Goal: Transaction & Acquisition: Purchase product/service

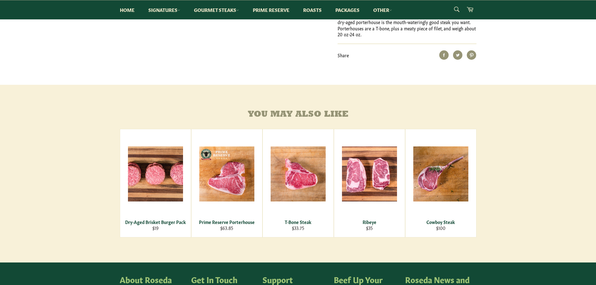
scroll to position [281, 0]
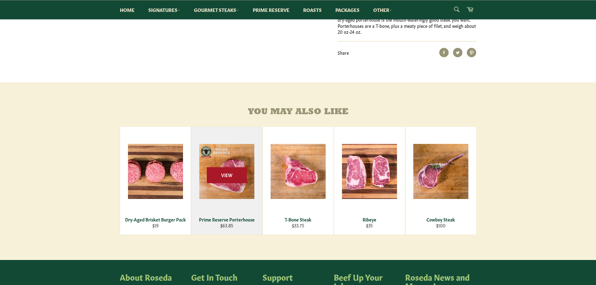
click at [227, 183] on span "View" at bounding box center [227, 175] width 40 height 16
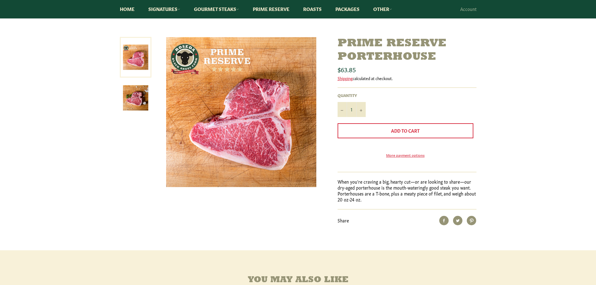
scroll to position [63, 0]
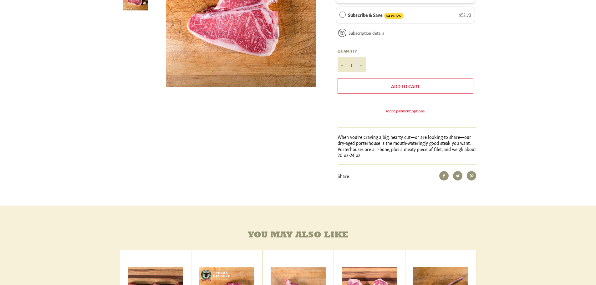
scroll to position [250, 0]
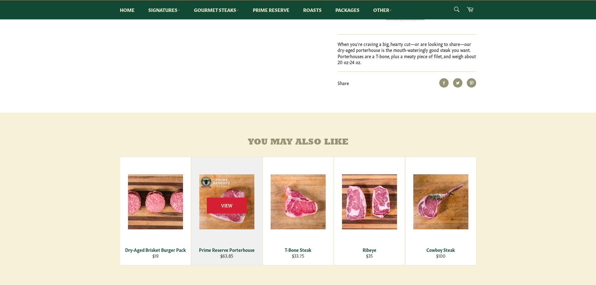
click at [224, 224] on div "View" at bounding box center [226, 211] width 71 height 108
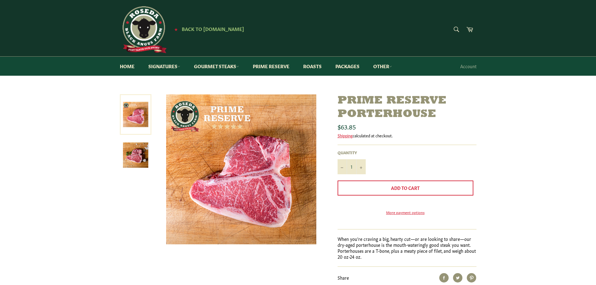
click at [134, 154] on img at bounding box center [135, 154] width 25 height 25
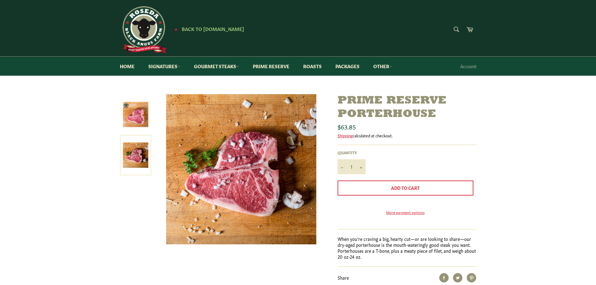
click at [136, 129] on link at bounding box center [136, 114] width 32 height 41
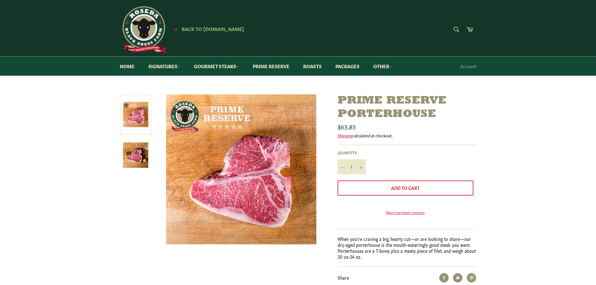
click at [137, 149] on img at bounding box center [135, 154] width 25 height 25
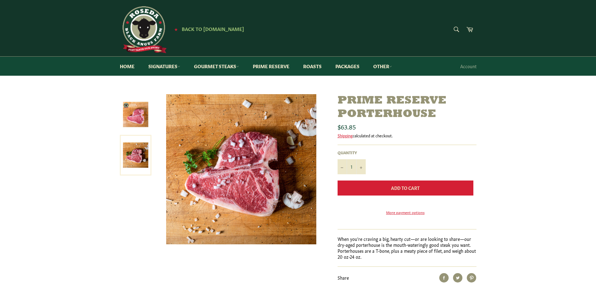
click at [410, 188] on span "Add to Cart" at bounding box center [405, 187] width 28 height 6
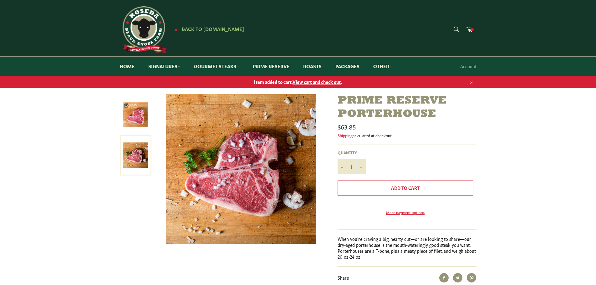
click at [308, 80] on span "View cart and check out" at bounding box center [316, 81] width 48 height 6
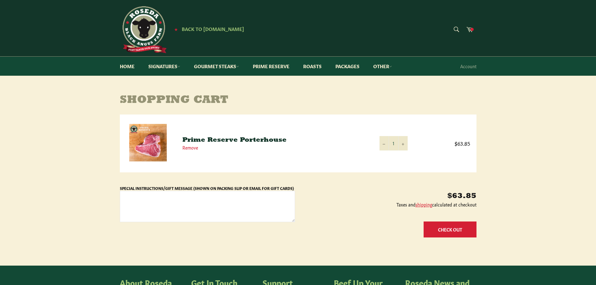
click at [449, 229] on button "Check Out" at bounding box center [449, 229] width 53 height 16
